Goal: Communication & Community: Answer question/provide support

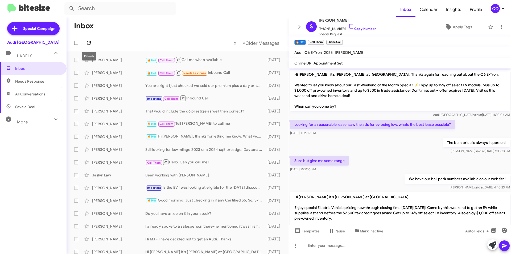
scroll to position [315, 0]
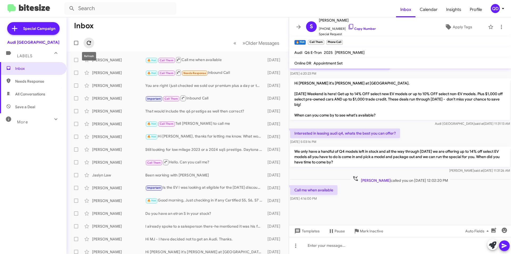
click at [89, 45] on icon at bounding box center [89, 43] width 6 height 6
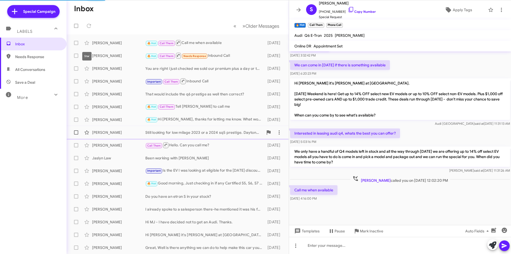
scroll to position [298, 0]
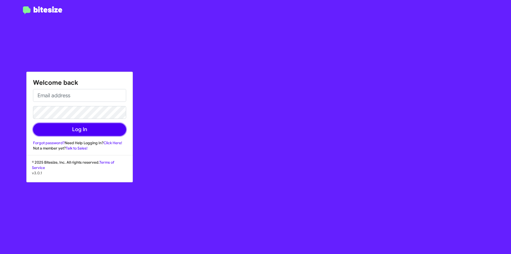
click at [115, 130] on button "Log In" at bounding box center [79, 129] width 93 height 13
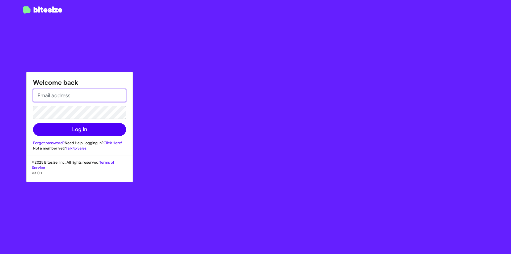
type input "[DOMAIN_NAME][EMAIL_ADDRESS][PERSON_NAME][DOMAIN_NAME]"
click at [81, 130] on button "Log In" at bounding box center [79, 129] width 93 height 13
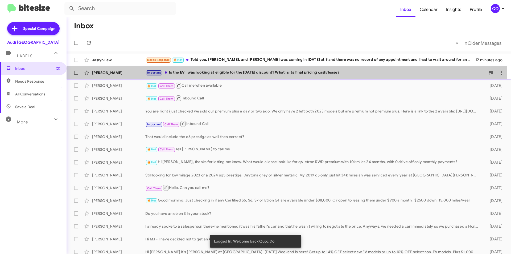
click at [229, 75] on div "Important Is the EV I was looking at eligible for the [DATE] discount? What is …" at bounding box center [315, 72] width 340 height 6
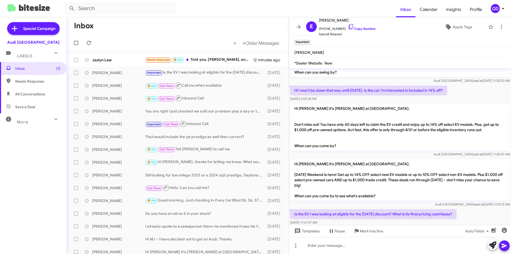
scroll to position [86, 0]
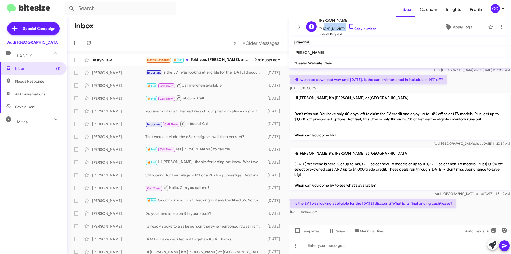
drag, startPoint x: 339, startPoint y: 28, endPoint x: 322, endPoint y: 28, distance: 16.5
click at [322, 28] on span "[PHONE_NUMBER] Copy Number" at bounding box center [347, 27] width 57 height 8
copy span "4153175214"
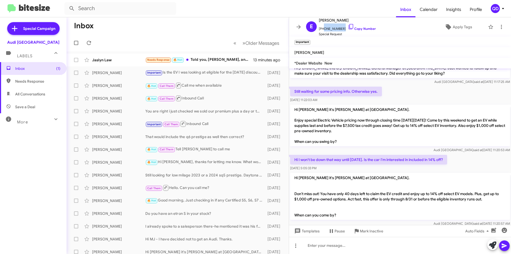
scroll to position [0, 0]
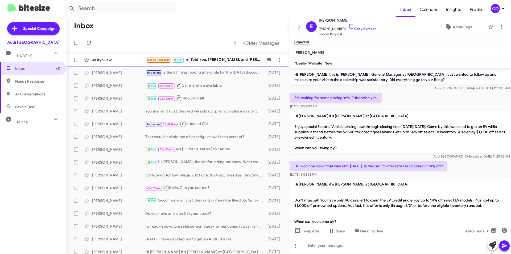
click at [232, 63] on div "Jaslyn Law Needs Response 🔥 Hot Told you, [PERSON_NAME], and [PERSON_NAME] I wa…" at bounding box center [178, 60] width 214 height 11
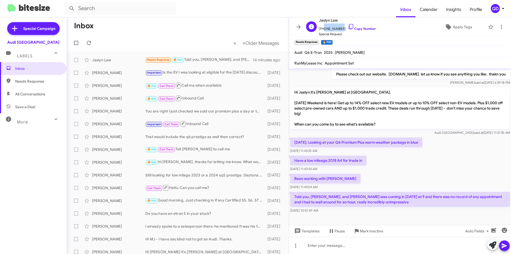
drag, startPoint x: 339, startPoint y: 29, endPoint x: 322, endPoint y: 29, distance: 16.8
click at [322, 29] on span "[PHONE_NUMBER] Copy Number" at bounding box center [347, 27] width 57 height 8
copy span "4152597789"
